Goal: Book appointment/travel/reservation

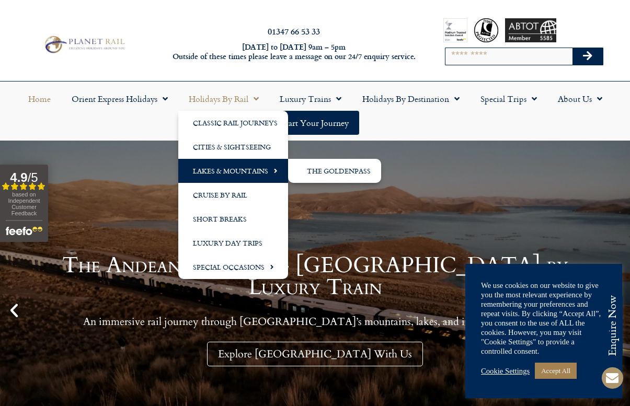
click at [217, 172] on link "Lakes & Mountains" at bounding box center [233, 171] width 110 height 24
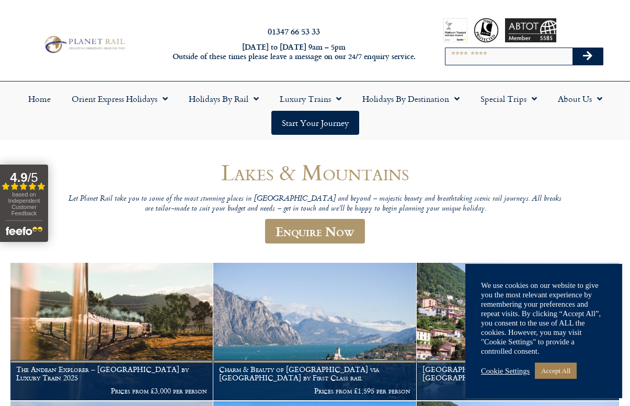
click at [516, 372] on link "Cookie Settings" at bounding box center [505, 370] width 49 height 9
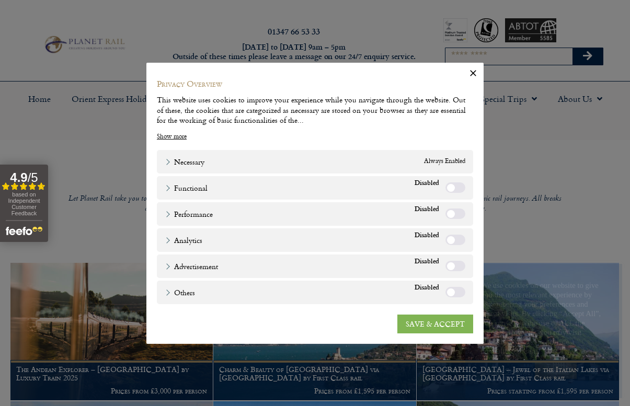
click at [415, 323] on link "SAVE & ACCEPT" at bounding box center [435, 324] width 76 height 19
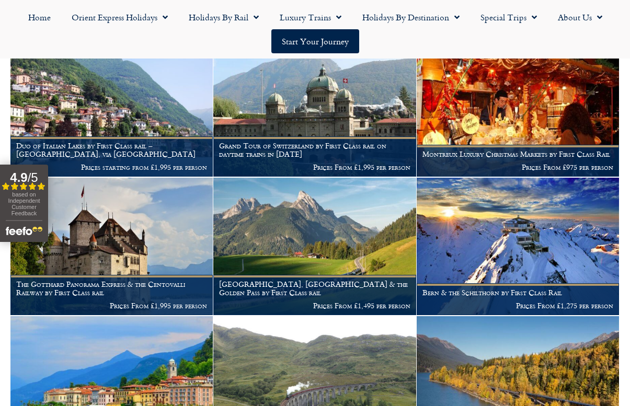
scroll to position [499, 0]
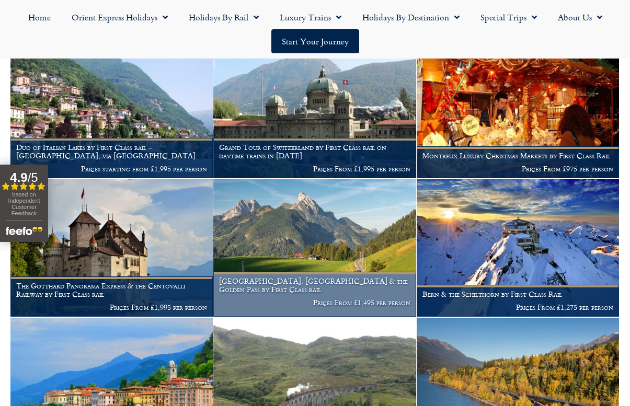
click at [239, 292] on h1 "Lucerne, Montreux & the Golden Pass by First Class rail" at bounding box center [314, 285] width 191 height 17
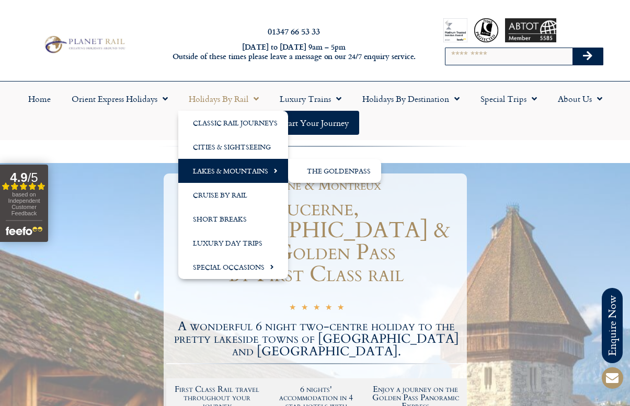
click at [205, 169] on link "Lakes & Mountains" at bounding box center [233, 171] width 110 height 24
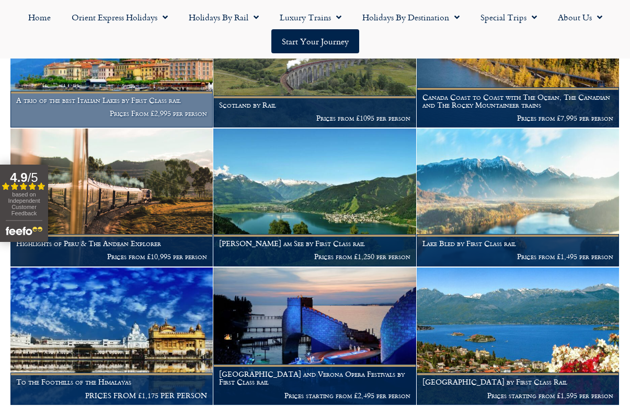
scroll to position [828, 0]
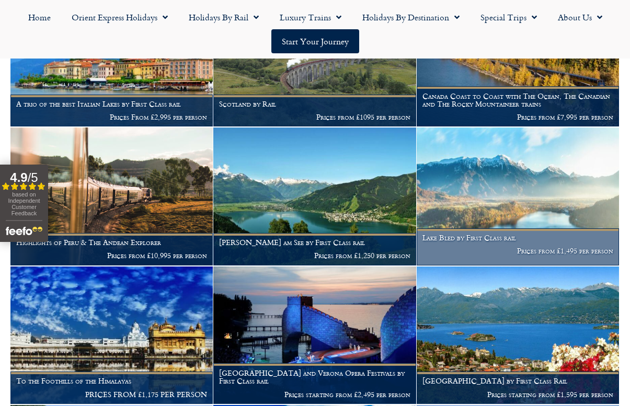
click at [456, 239] on h1 "Lake Bled by First Class rail" at bounding box center [517, 238] width 191 height 8
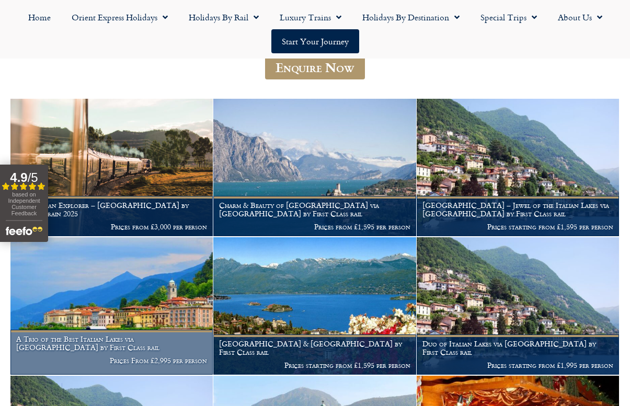
scroll to position [161, 0]
